Goal: Feedback & Contribution: Leave review/rating

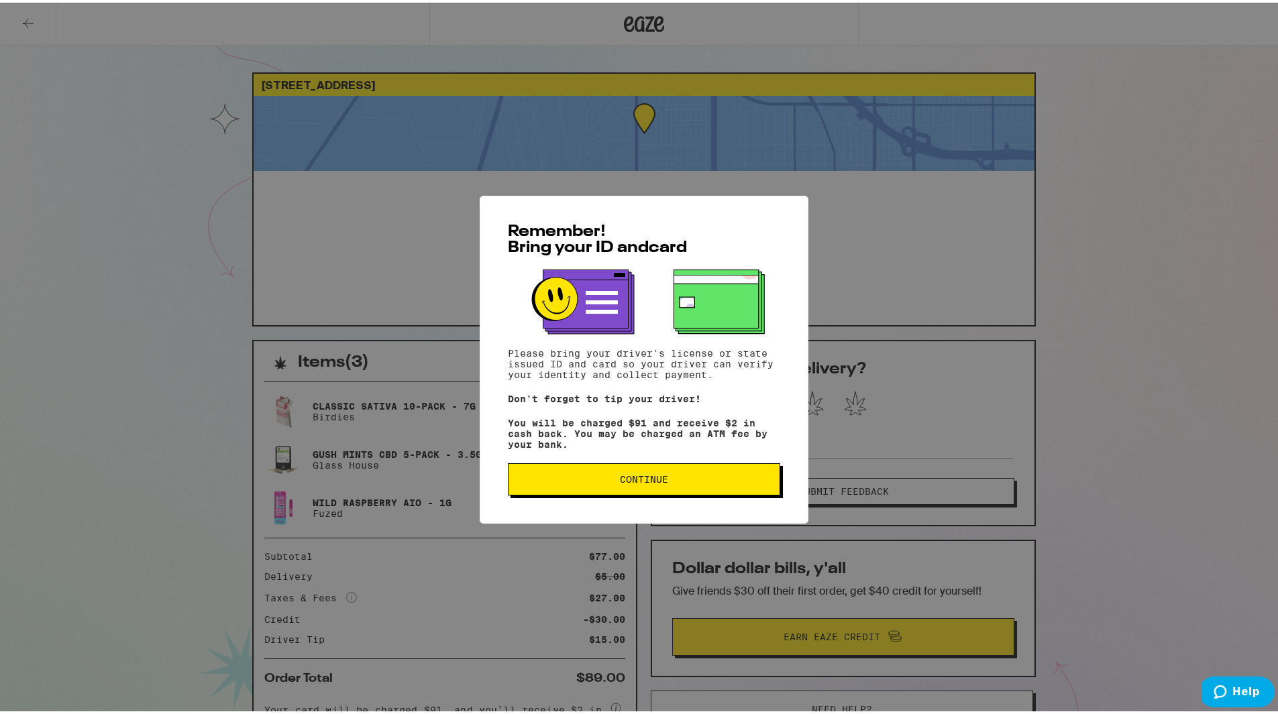
click at [643, 482] on span "Continue" at bounding box center [644, 476] width 48 height 9
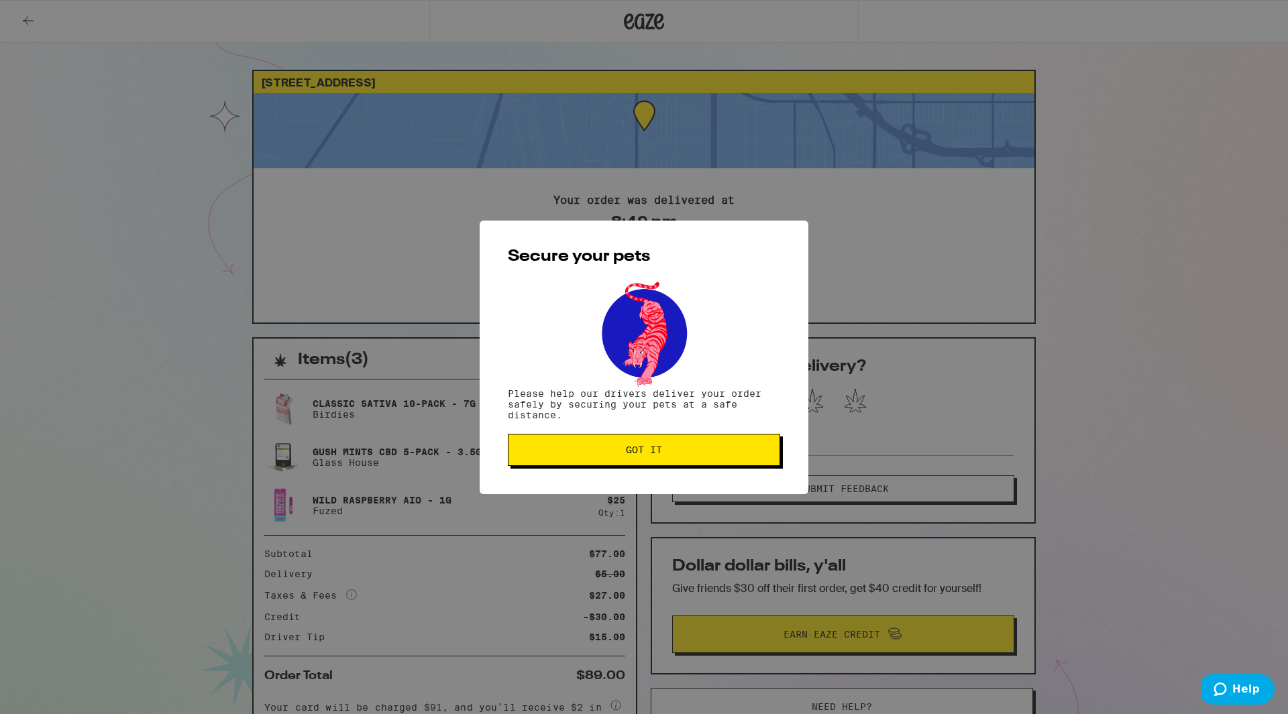
click at [686, 445] on button "Got it" at bounding box center [644, 450] width 272 height 32
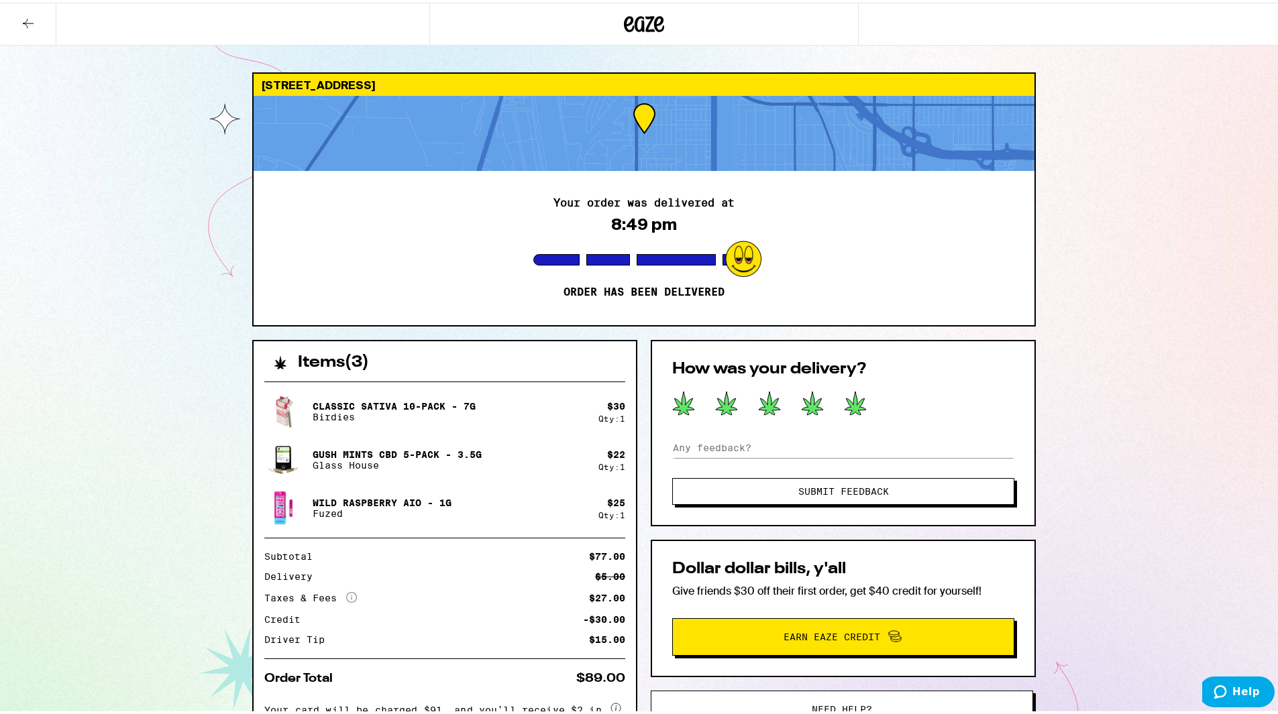
click at [853, 402] on icon at bounding box center [855, 400] width 21 height 23
click at [749, 452] on input at bounding box center [843, 445] width 342 height 20
type input "Quick fast and friendly!"
click at [812, 488] on span "Submit Feedback" at bounding box center [843, 488] width 91 height 9
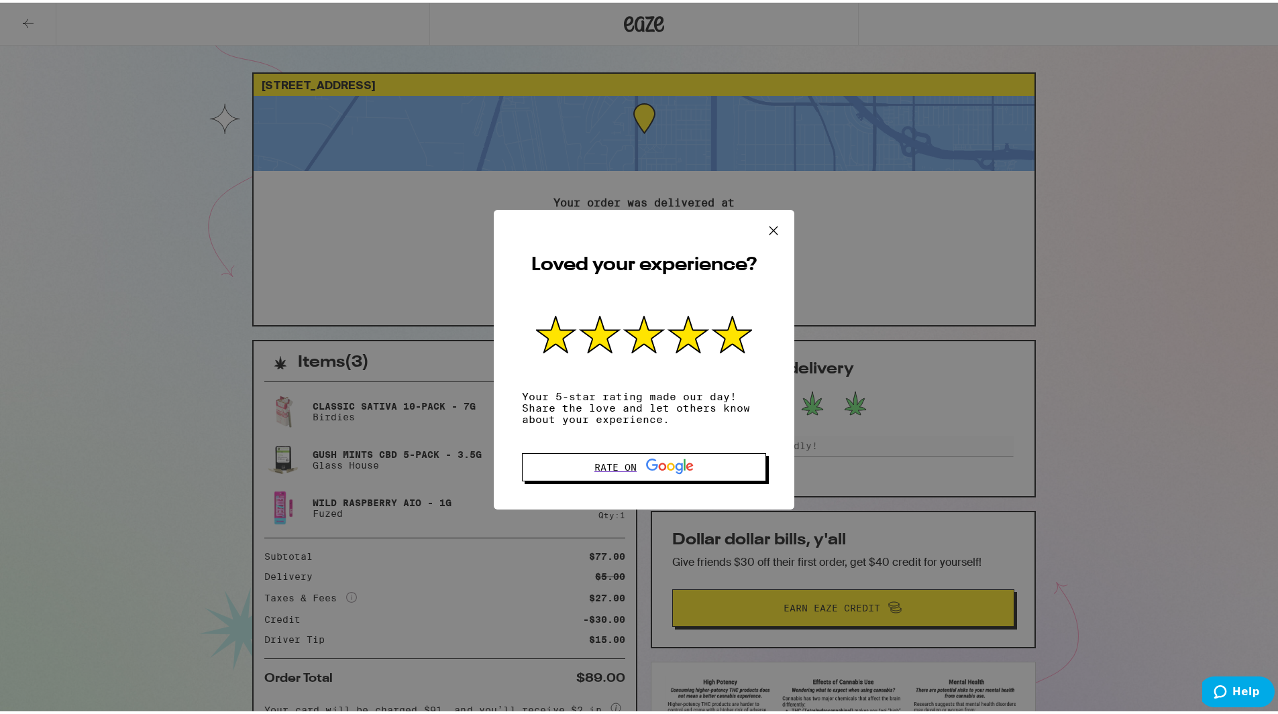
click at [753, 230] on button at bounding box center [774, 228] width 42 height 43
